Goal: Task Accomplishment & Management: Manage account settings

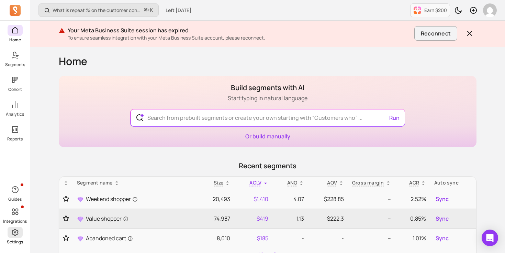
click at [19, 235] on icon at bounding box center [15, 232] width 8 height 8
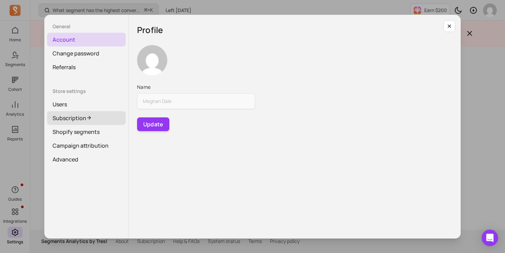
click at [96, 118] on link "Subscription" at bounding box center [86, 118] width 79 height 14
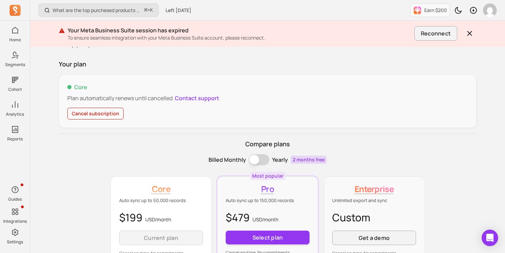
scroll to position [34, 0]
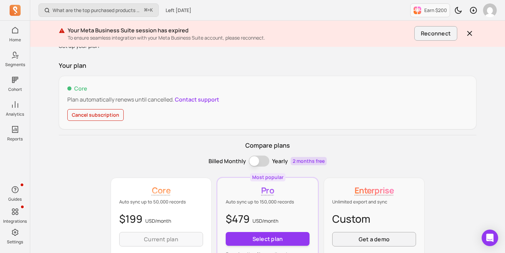
click at [138, 217] on p "$199 USD/ month" at bounding box center [161, 218] width 84 height 15
copy p "$199 USD/ month"
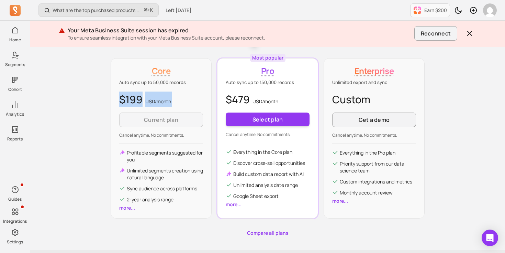
scroll to position [174, 0]
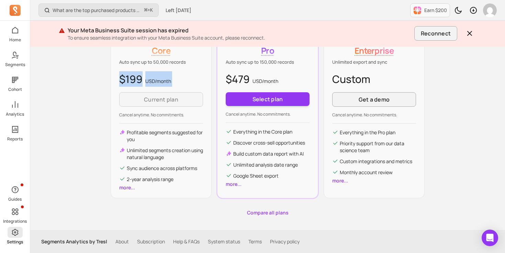
click at [18, 234] on icon at bounding box center [15, 232] width 8 height 8
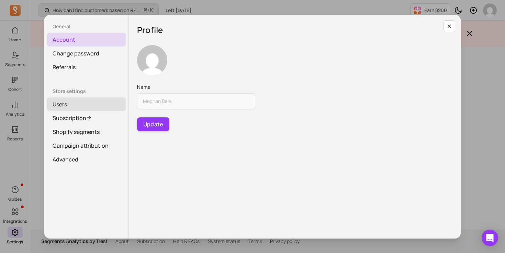
click at [91, 99] on link "Users" at bounding box center [86, 104] width 79 height 14
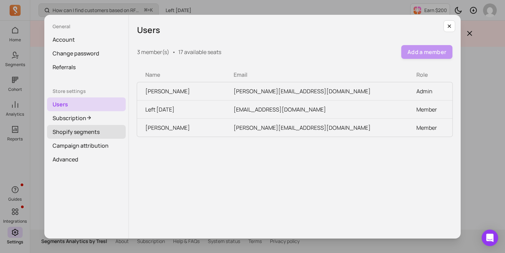
click at [101, 132] on link "Shopify segments" at bounding box center [86, 132] width 79 height 14
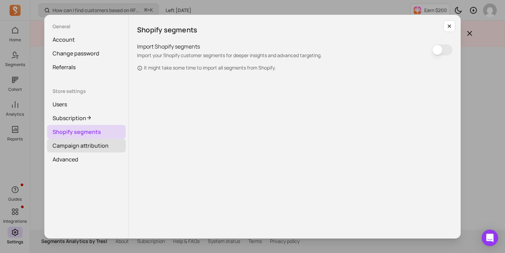
click at [102, 145] on link "Campaign attribution" at bounding box center [86, 146] width 79 height 14
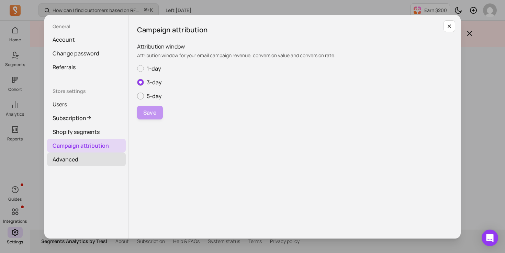
click at [84, 154] on link "Advanced" at bounding box center [86, 159] width 79 height 14
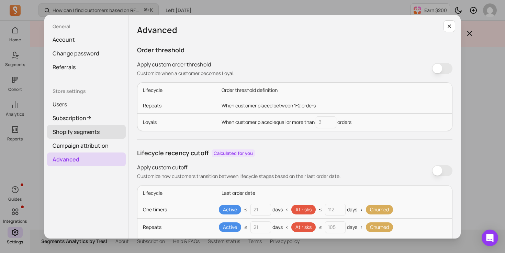
click at [86, 127] on link "Shopify segments" at bounding box center [86, 132] width 79 height 14
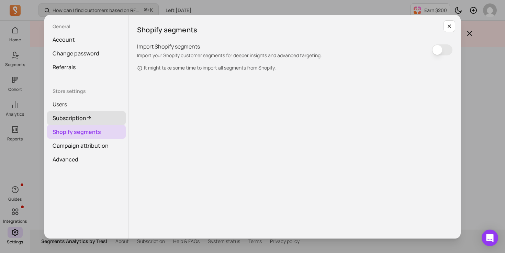
click at [98, 116] on link "Subscription" at bounding box center [86, 118] width 79 height 14
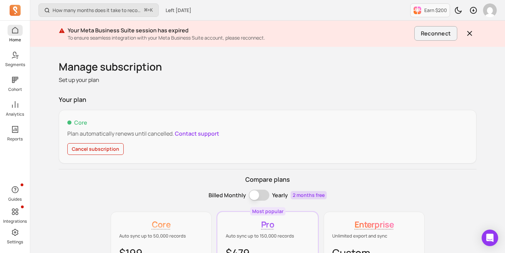
click at [24, 30] on link "Home" at bounding box center [15, 34] width 30 height 18
